Goal: Check status: Check status

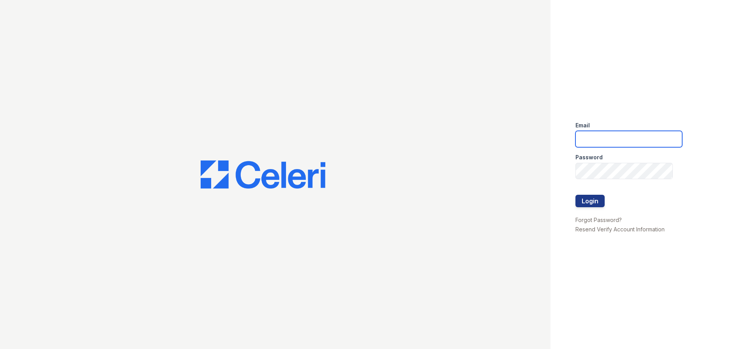
click at [614, 140] on input "email" at bounding box center [629, 139] width 107 height 16
type input "[PERSON_NAME][EMAIL_ADDRESS][PERSON_NAME][DOMAIN_NAME]"
click at [594, 201] on button "Login" at bounding box center [590, 201] width 29 height 12
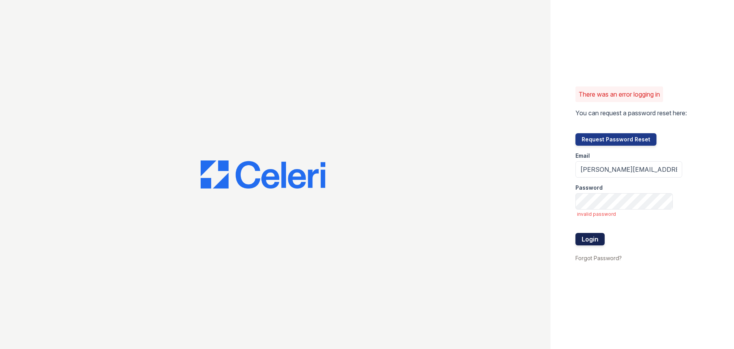
click at [591, 238] on button "Login" at bounding box center [590, 239] width 29 height 12
click at [591, 240] on button "Login" at bounding box center [590, 239] width 29 height 12
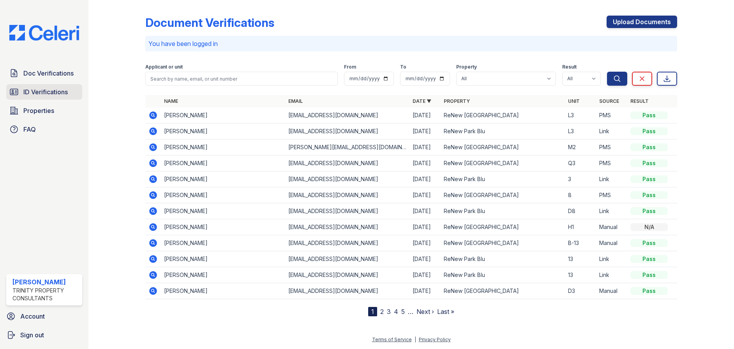
click at [48, 94] on span "ID Verifications" at bounding box center [45, 91] width 44 height 9
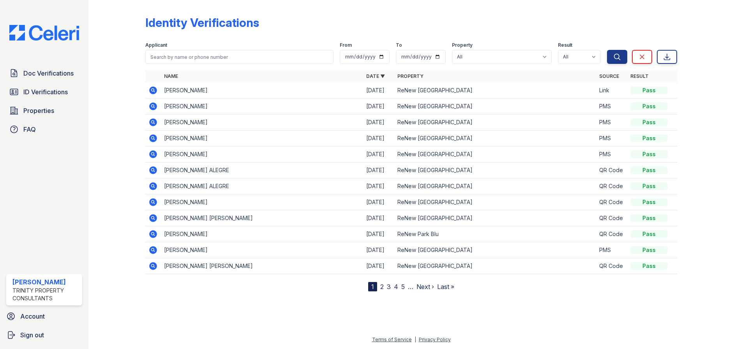
click at [218, 91] on td "MARISSA LAMAE DUNN" at bounding box center [262, 91] width 202 height 16
click at [155, 90] on icon at bounding box center [153, 91] width 8 height 8
